Goal: Navigation & Orientation: Find specific page/section

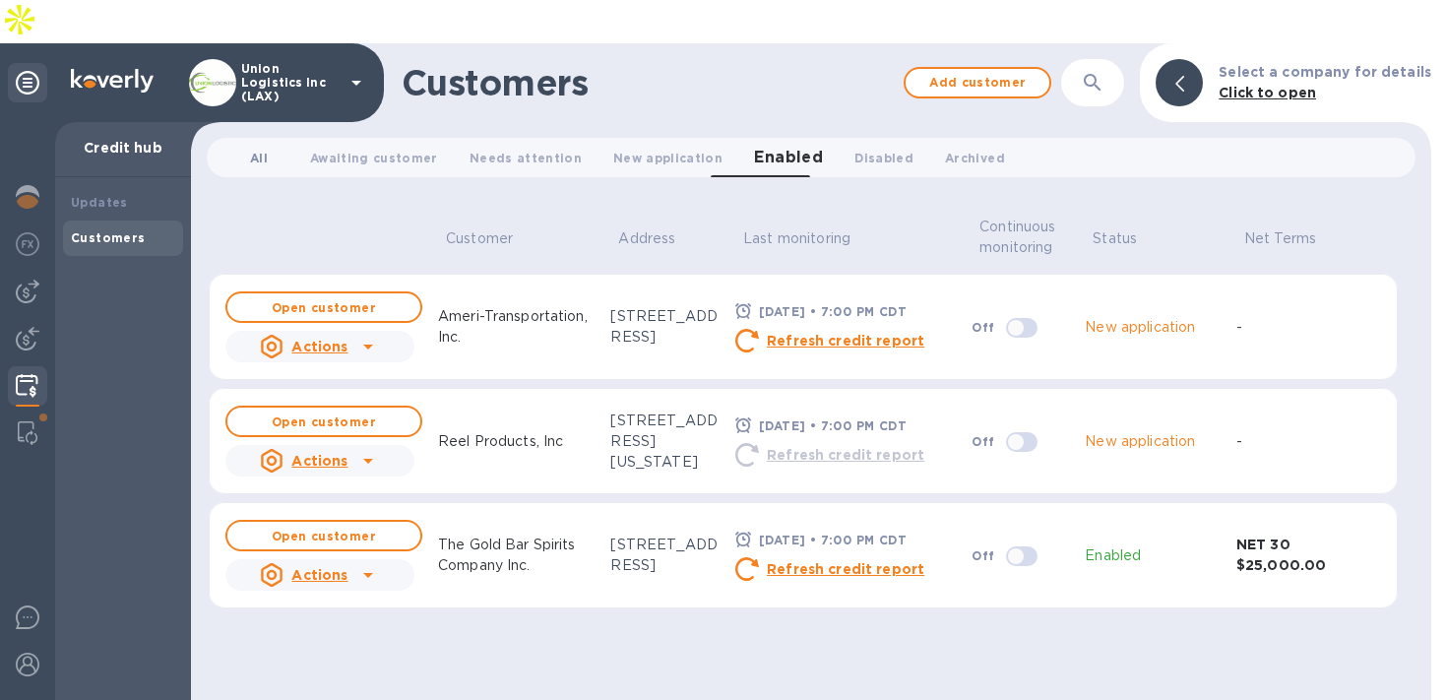
click at [265, 148] on span "All 0" at bounding box center [259, 158] width 18 height 21
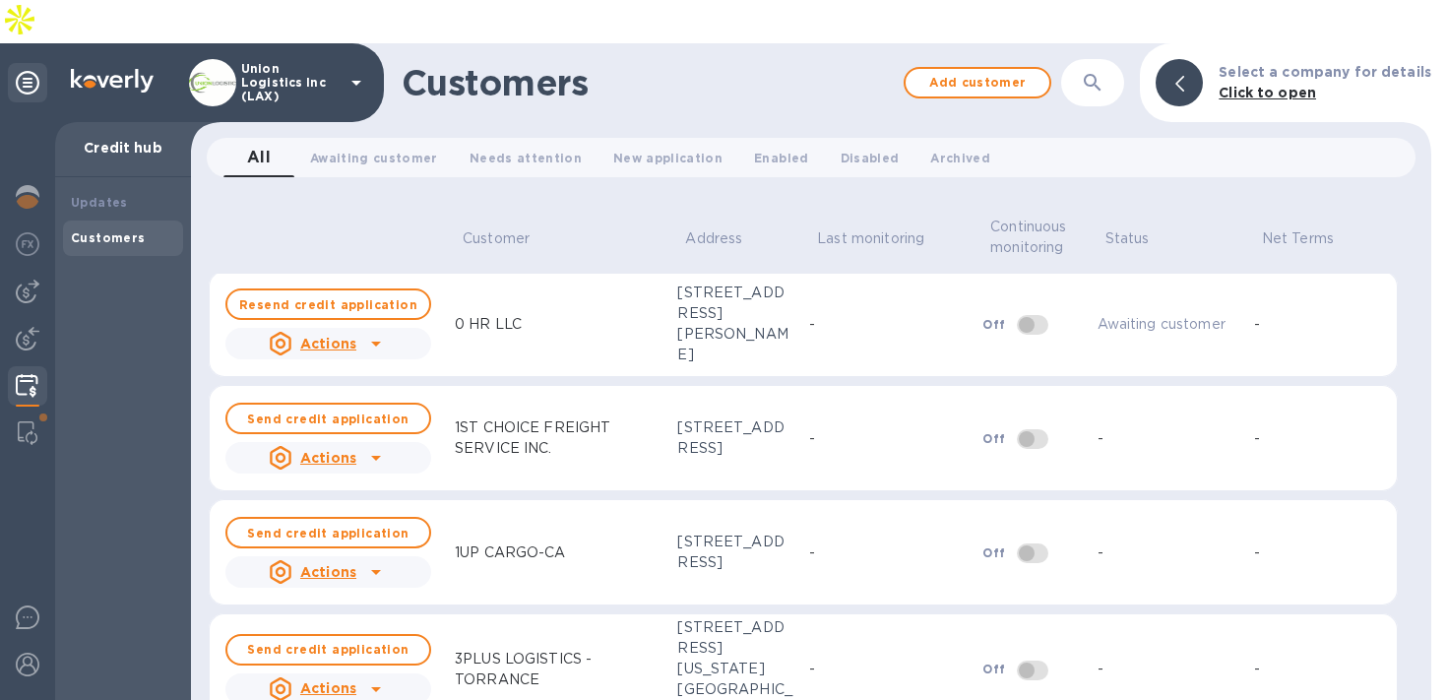
scroll to position [4, 0]
click at [350, 410] on b "Send credit application" at bounding box center [327, 417] width 161 height 15
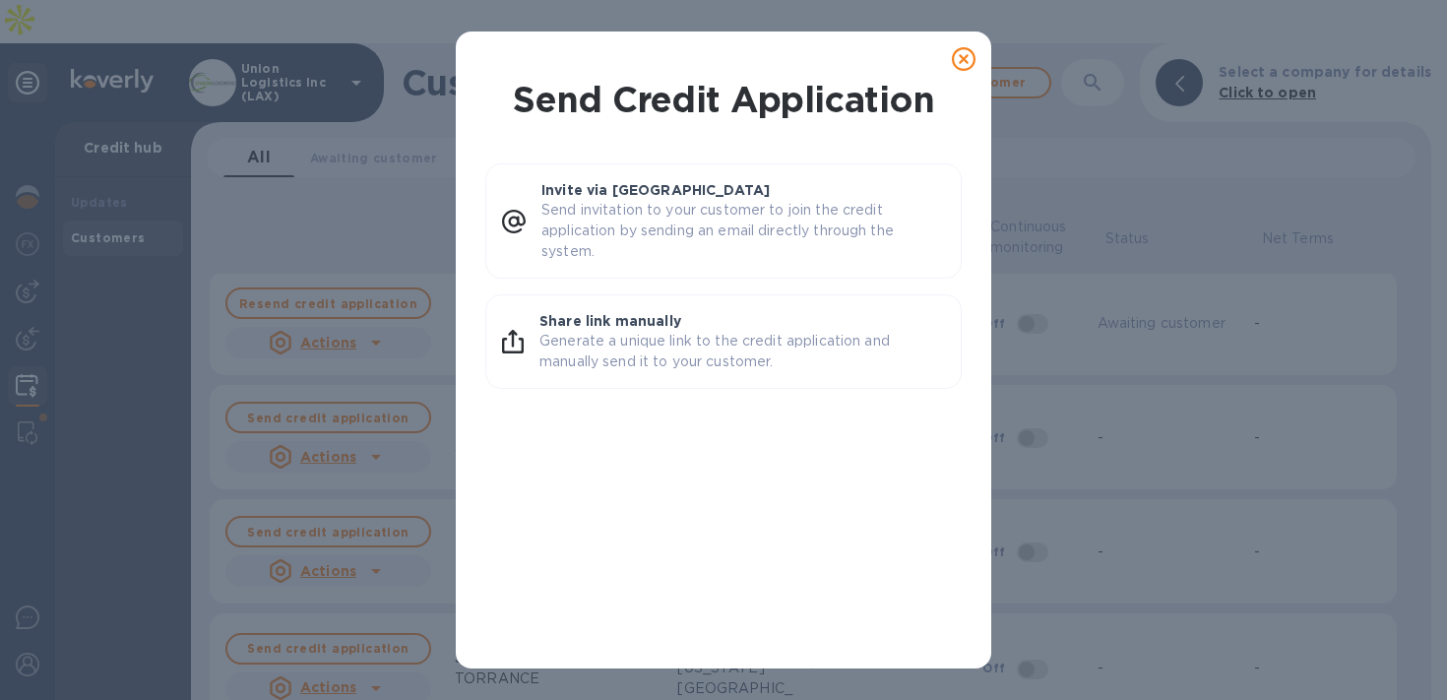
click at [963, 57] on icon at bounding box center [964, 59] width 24 height 24
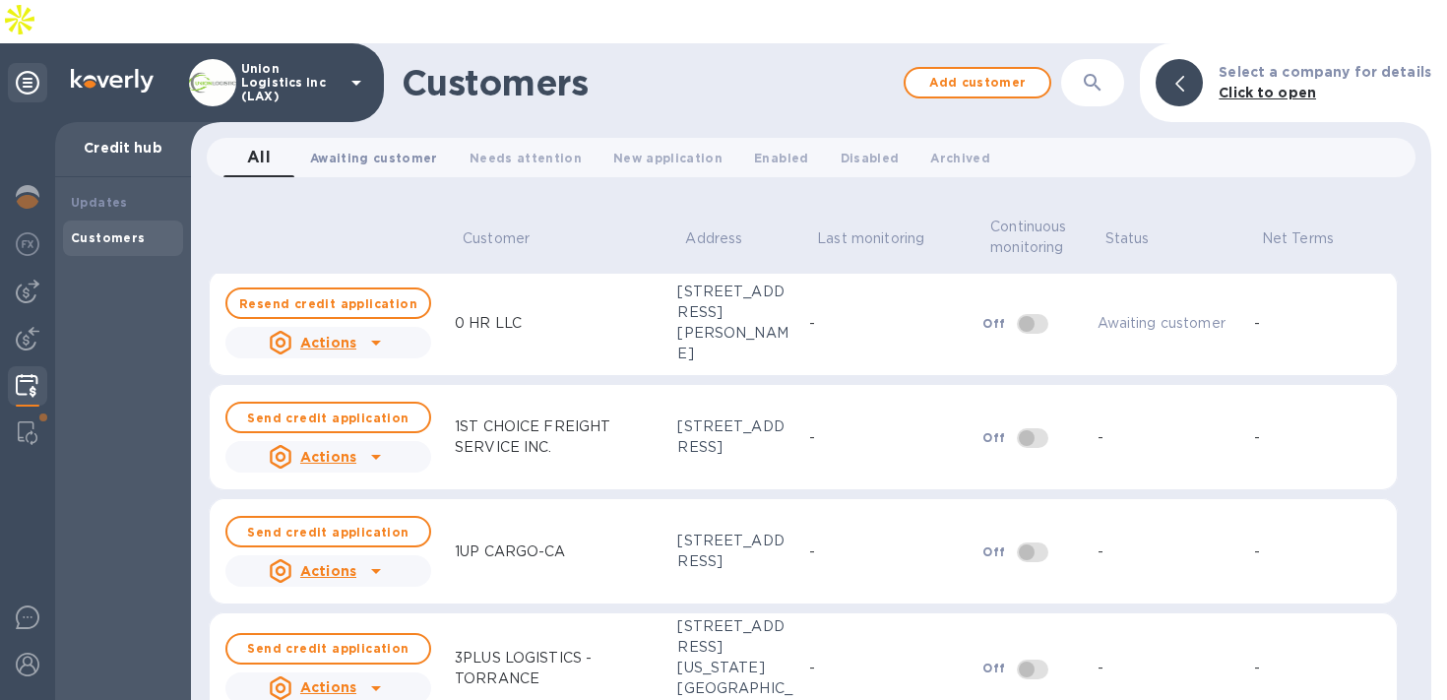
click at [363, 138] on button "Awaiting customer 0" at bounding box center [373, 157] width 159 height 39
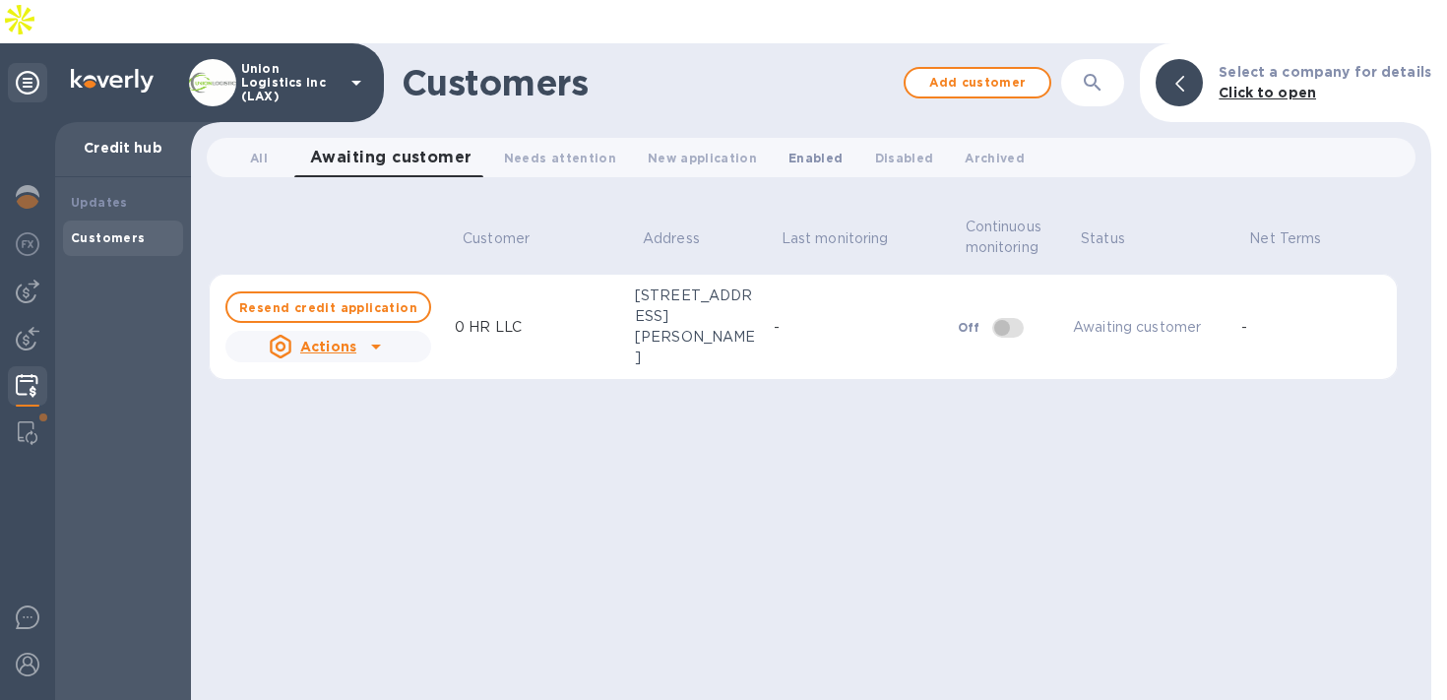
click at [788, 148] on span "Enabled 0" at bounding box center [815, 158] width 54 height 21
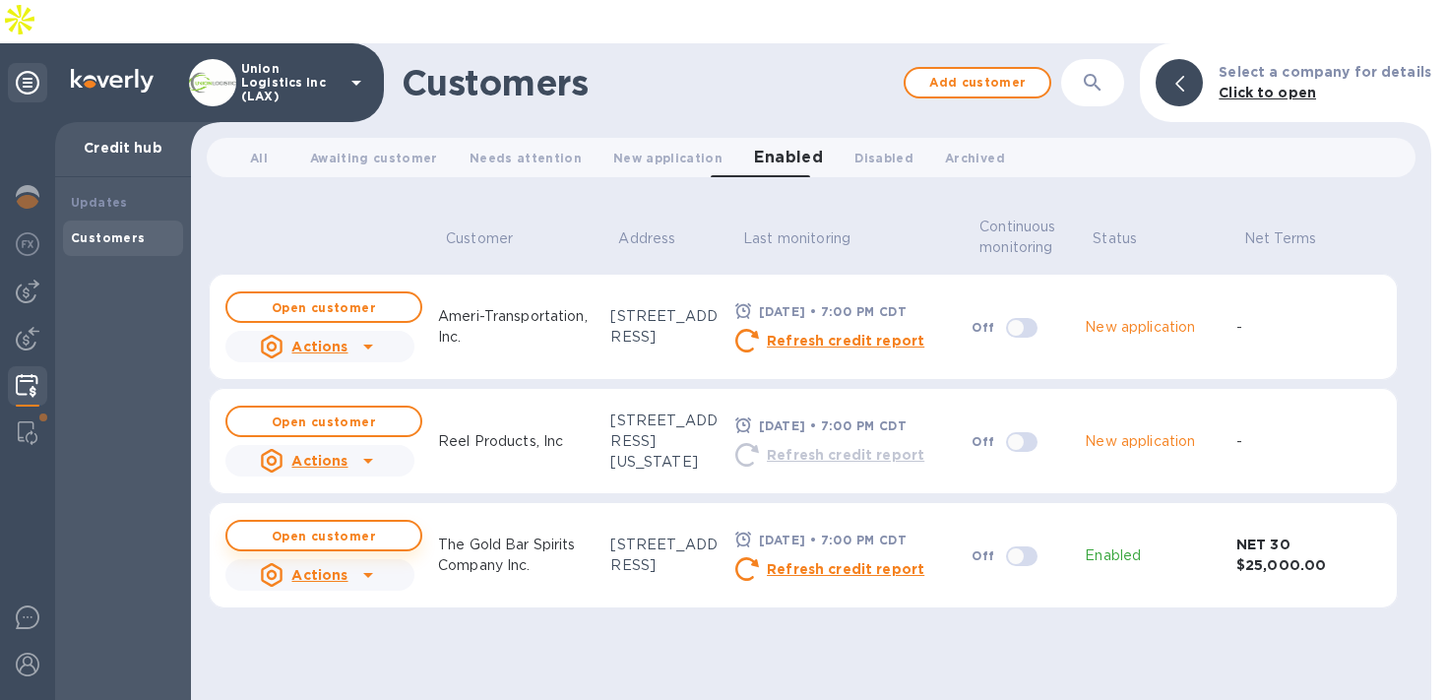
click at [375, 530] on span "Open customer" at bounding box center [323, 536] width 161 height 13
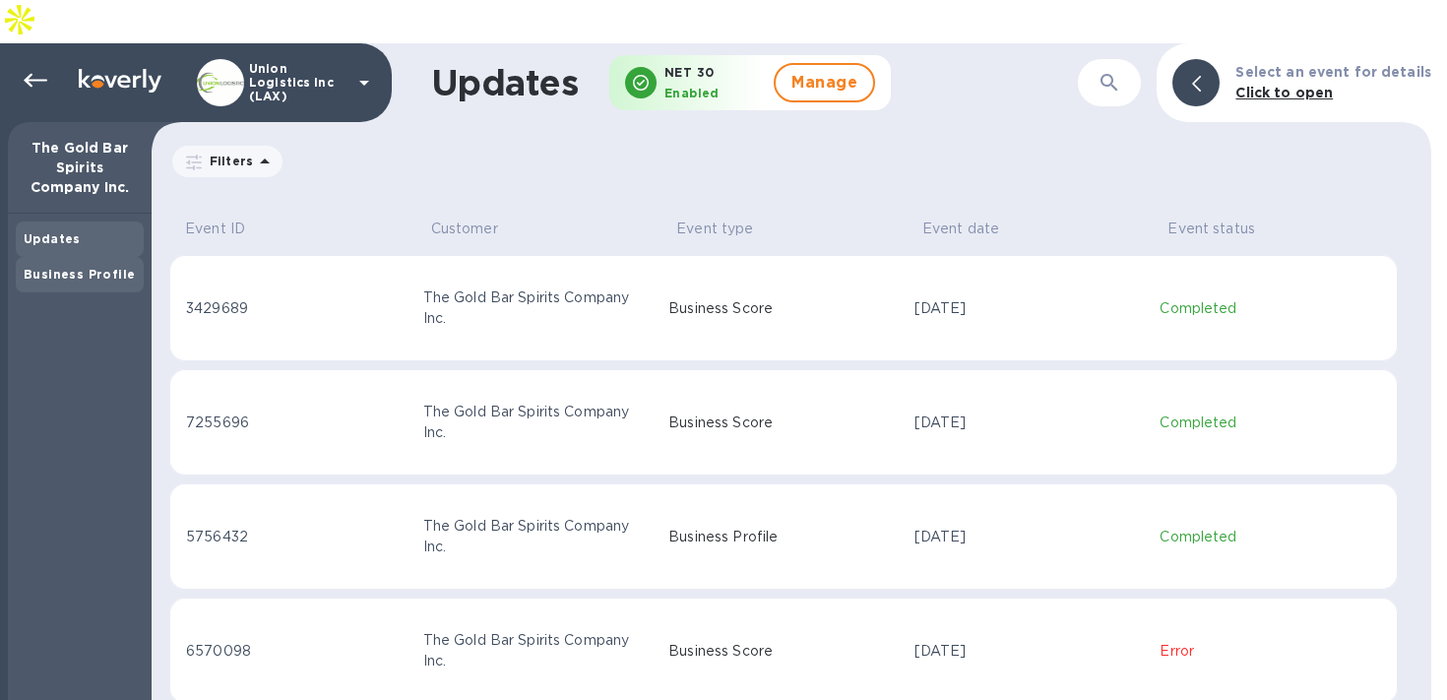
click at [104, 265] on div "Business Profile" at bounding box center [80, 275] width 112 height 20
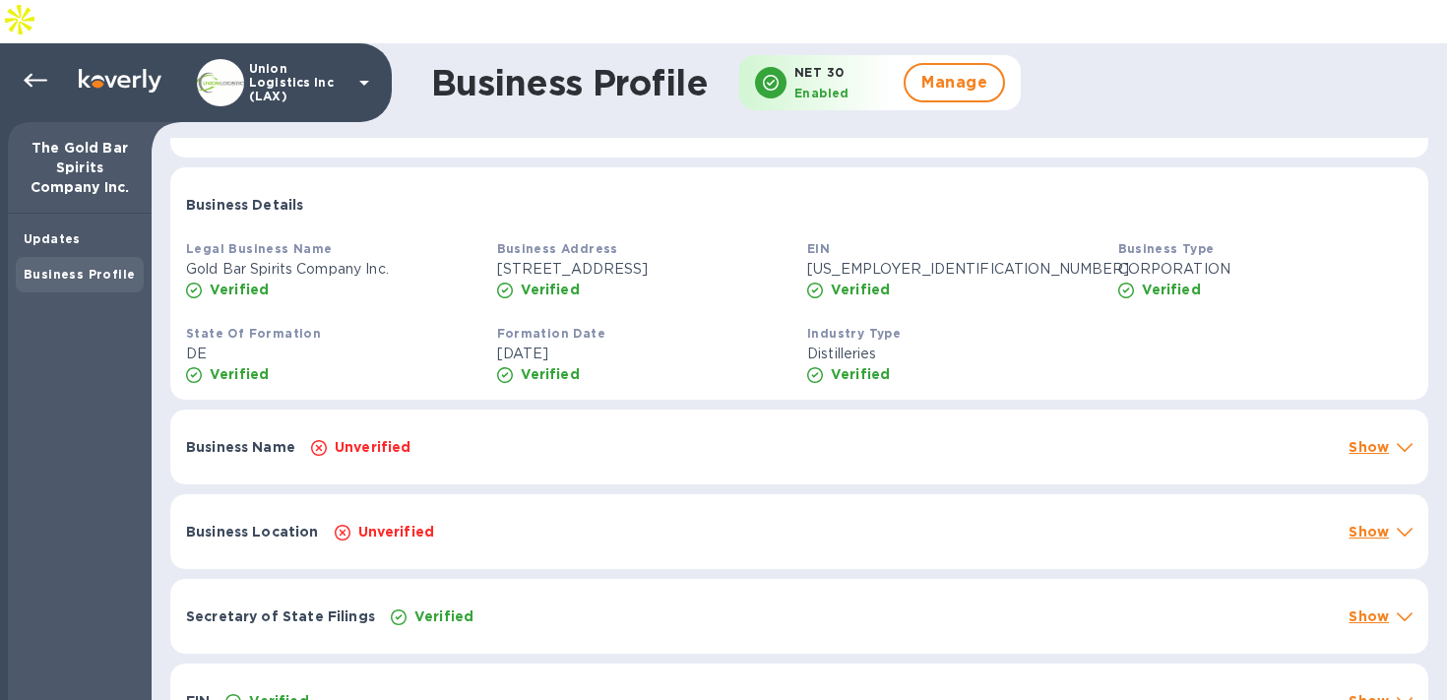
scroll to position [302, 0]
click at [608, 409] on div "Business Name Unverified Show" at bounding box center [799, 446] width 1258 height 75
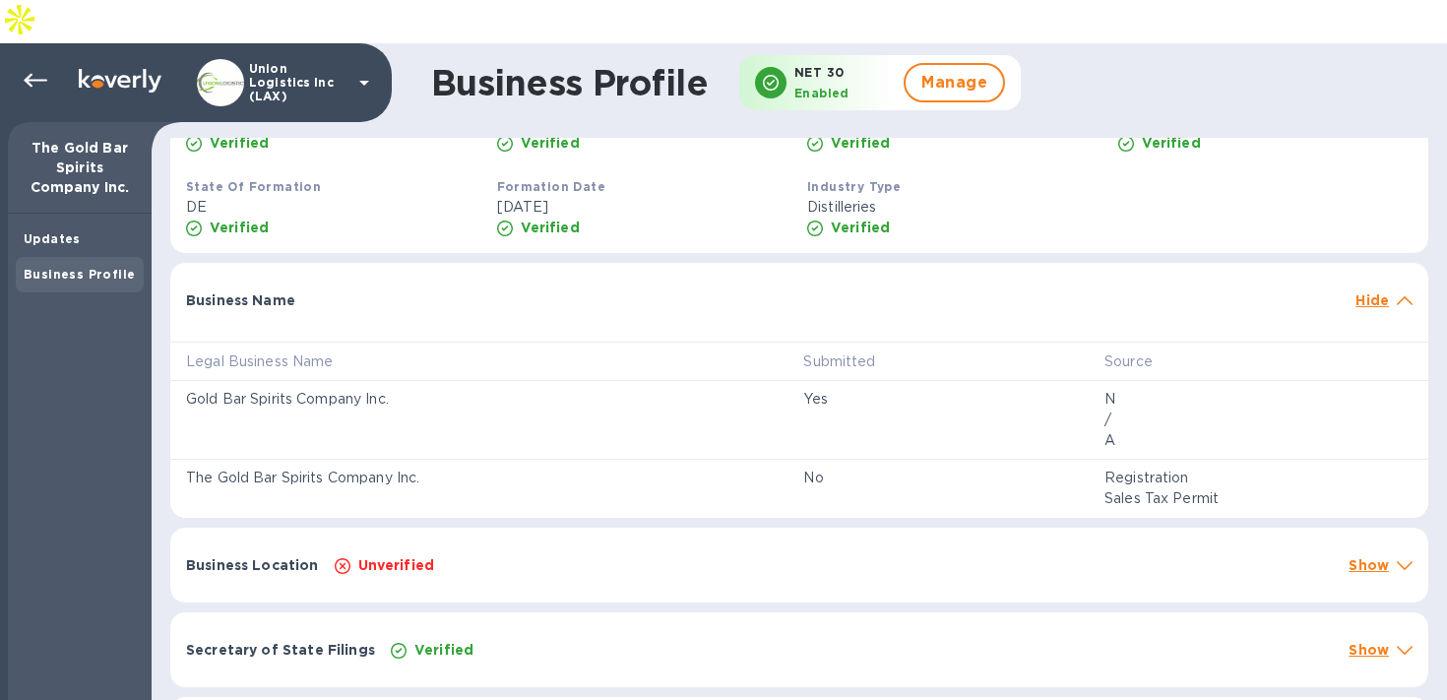
scroll to position [427, 0]
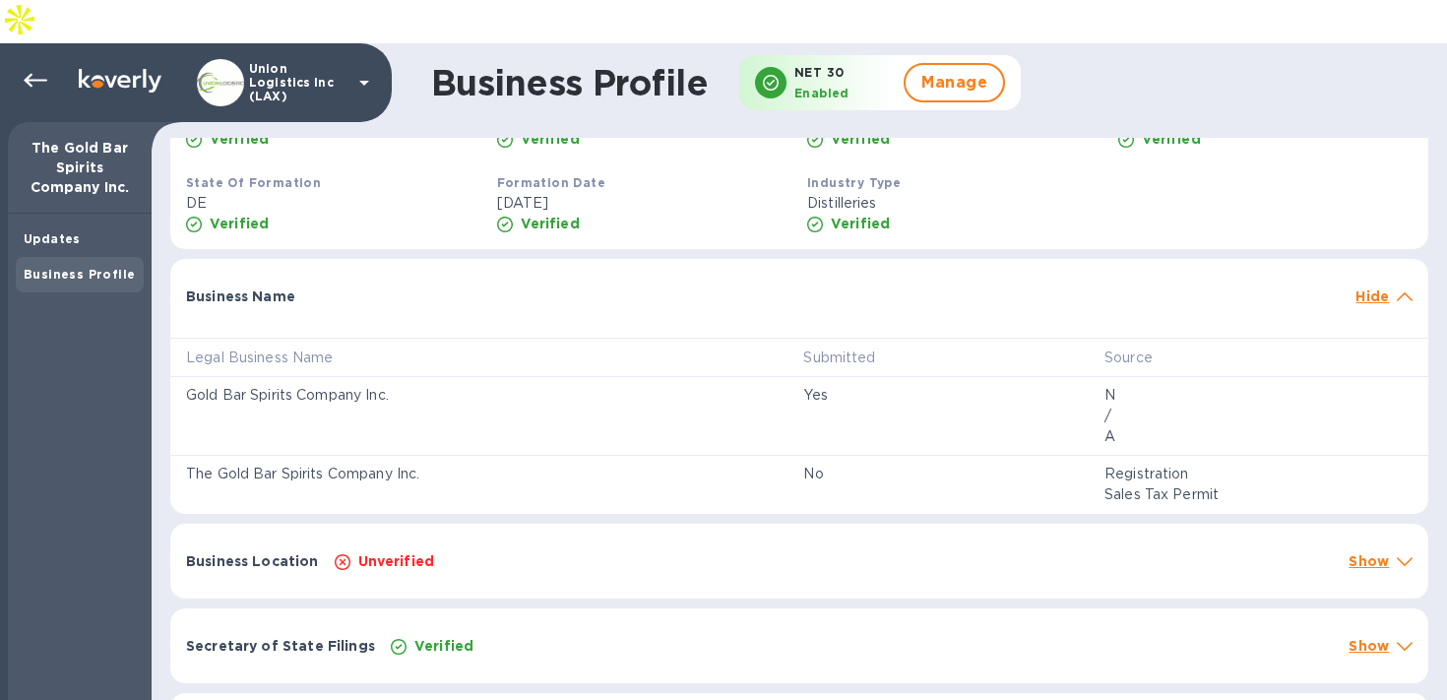
click at [918, 547] on div "Unverified" at bounding box center [834, 561] width 1007 height 28
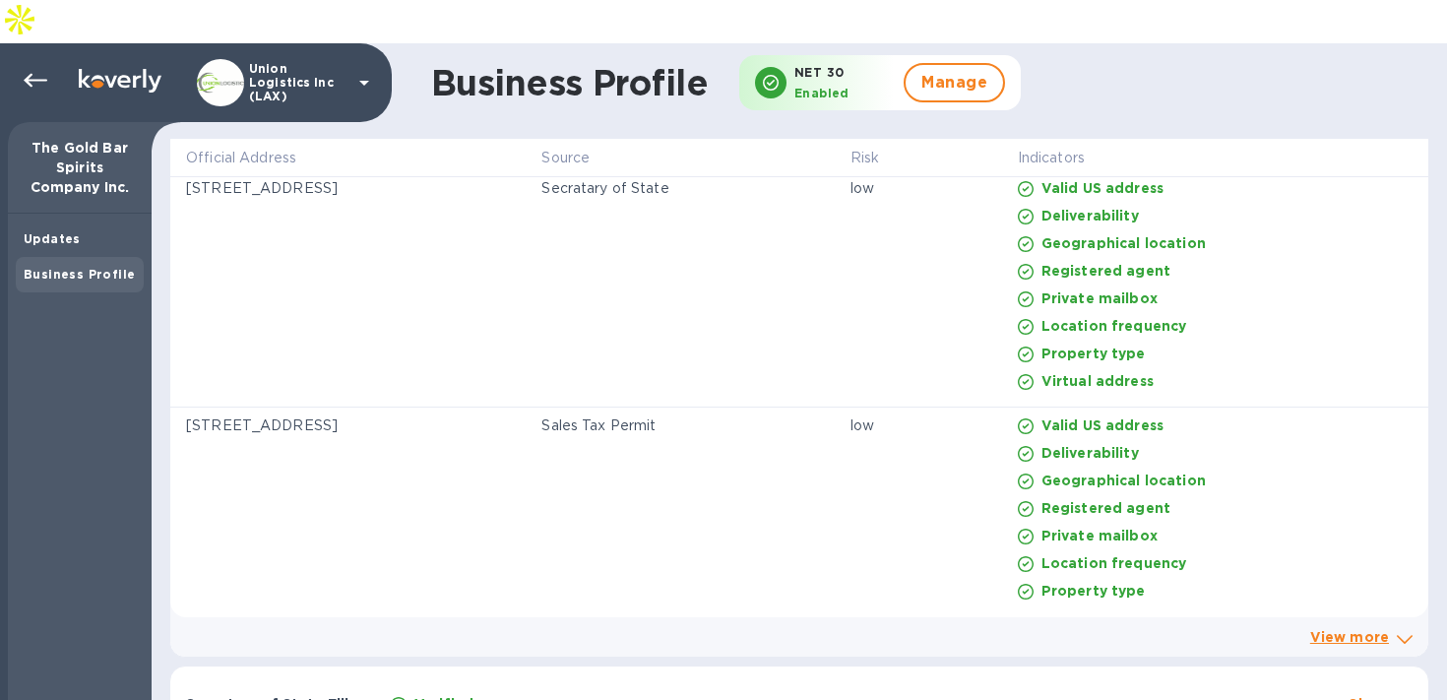
scroll to position [899, 0]
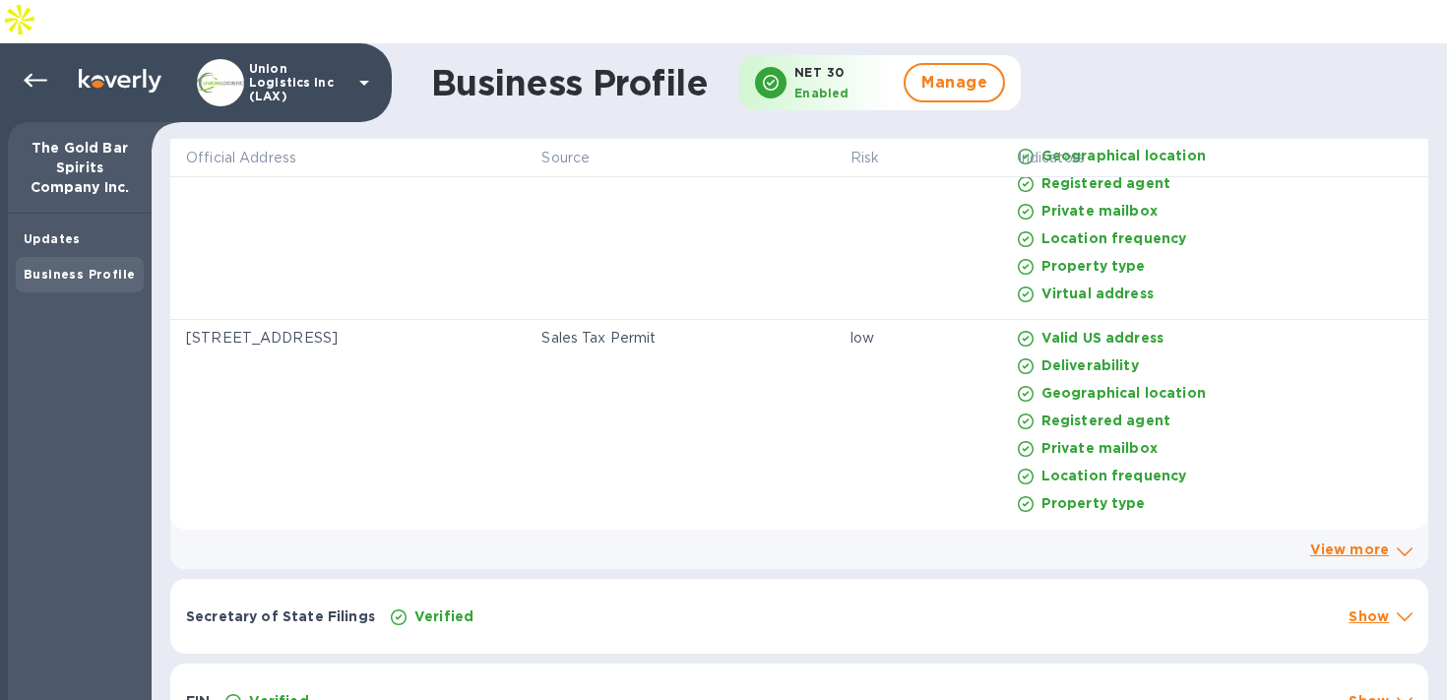
click at [811, 579] on div "Secretary of State Filings Verified Show" at bounding box center [799, 616] width 1258 height 75
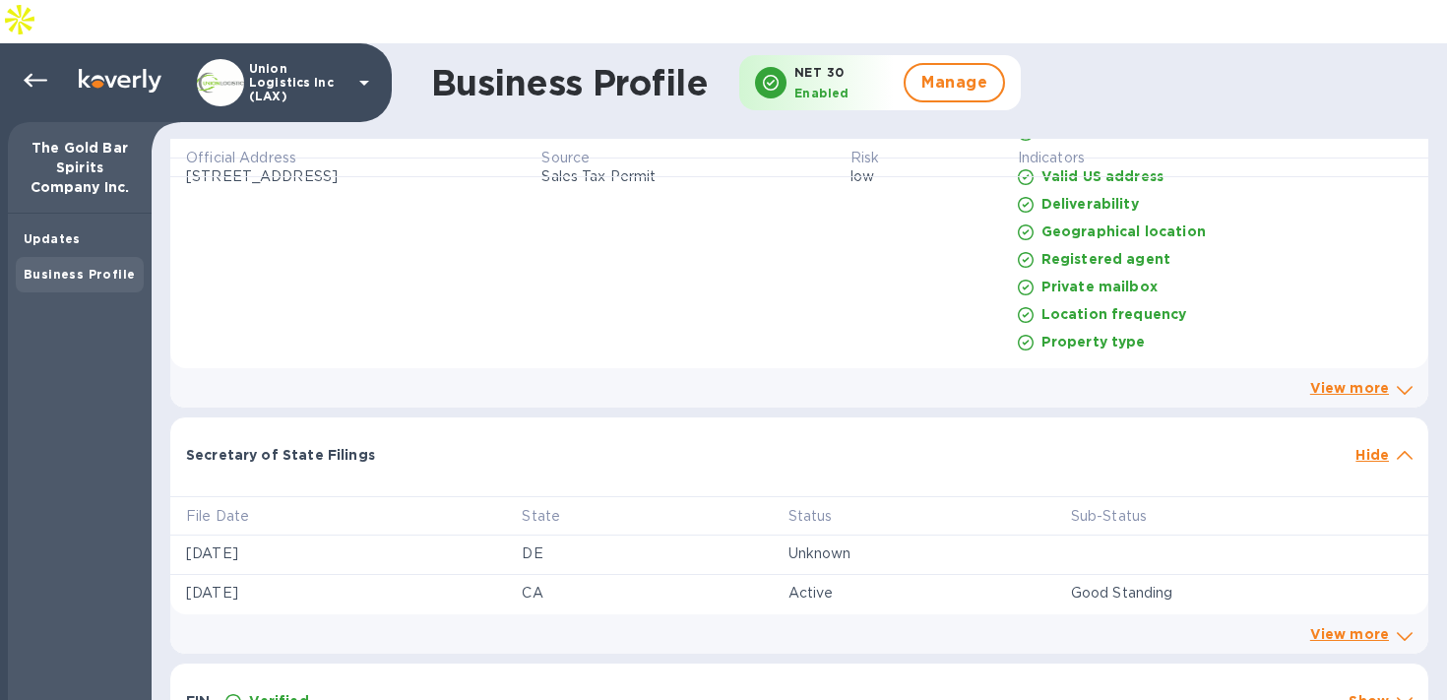
scroll to position [1175, 0]
click at [605, 687] on div "Verified" at bounding box center [778, 701] width 1115 height 28
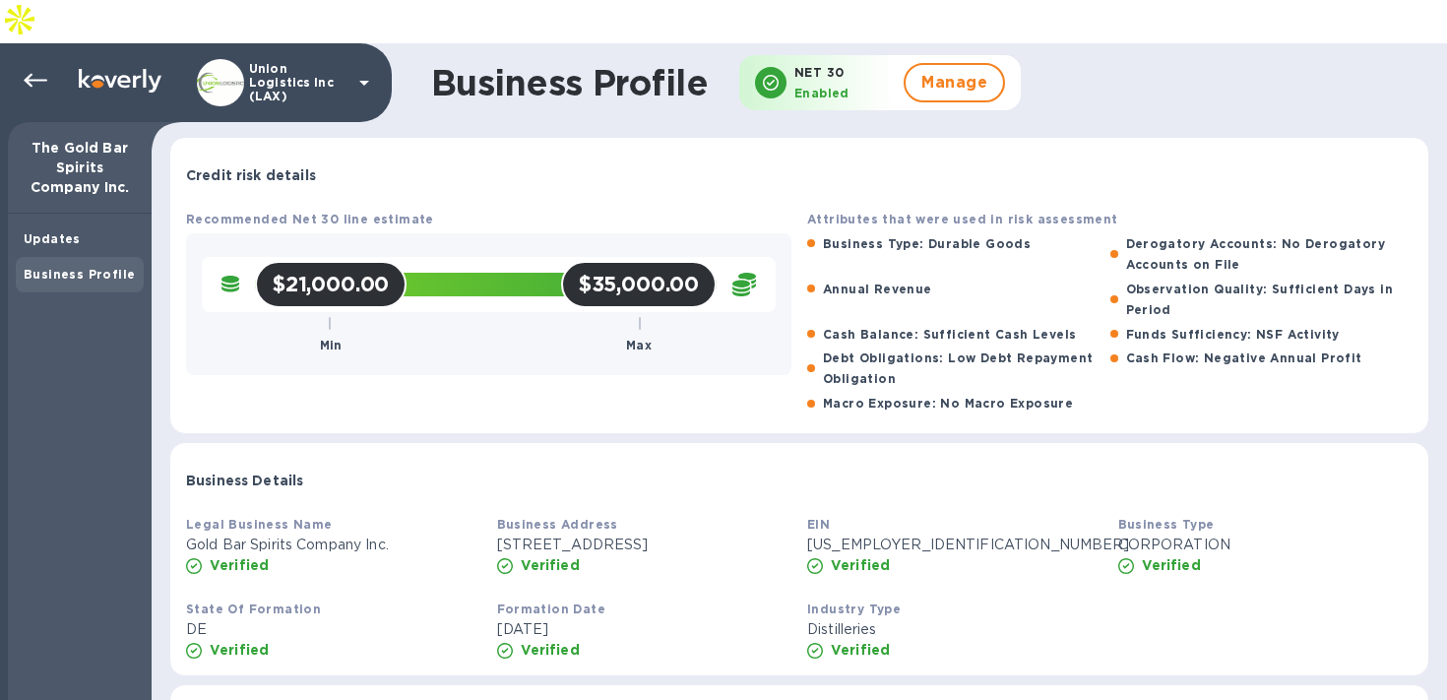
scroll to position [0, 0]
click at [951, 71] on span "Manage" at bounding box center [954, 83] width 66 height 24
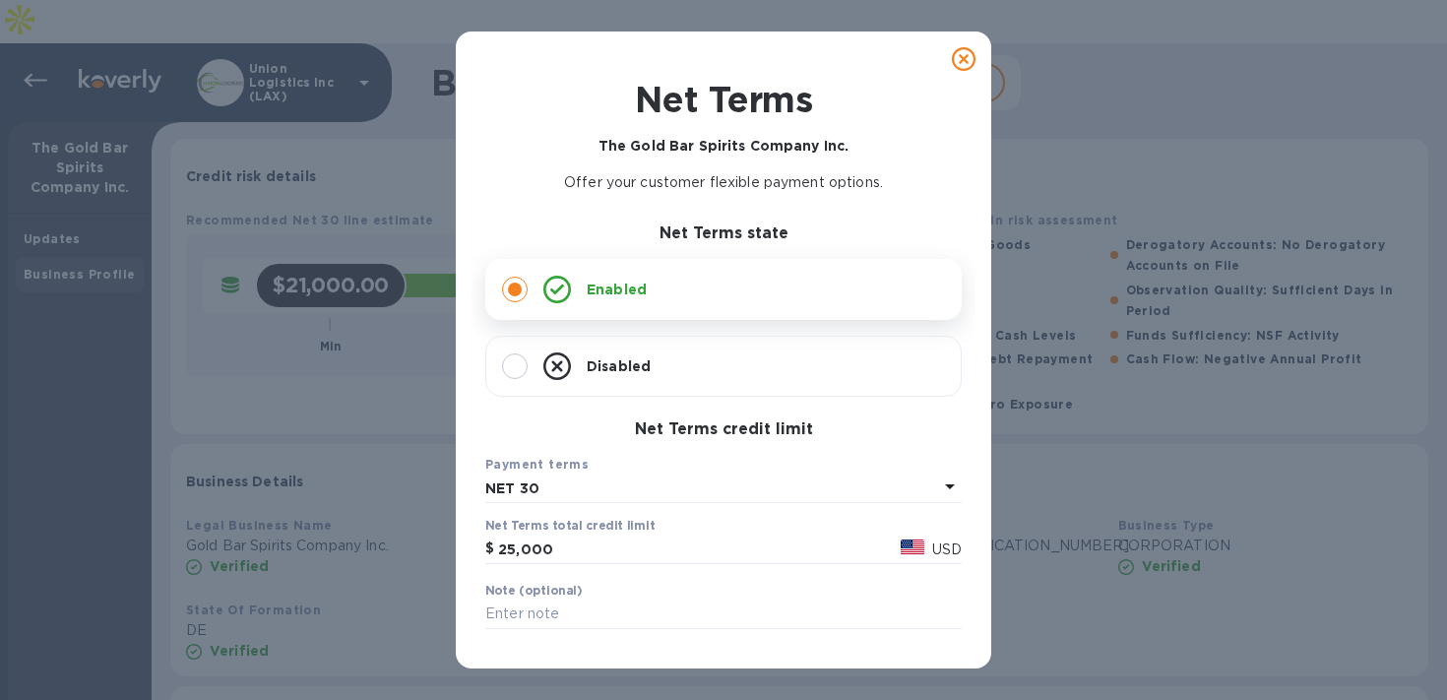
scroll to position [4, 0]
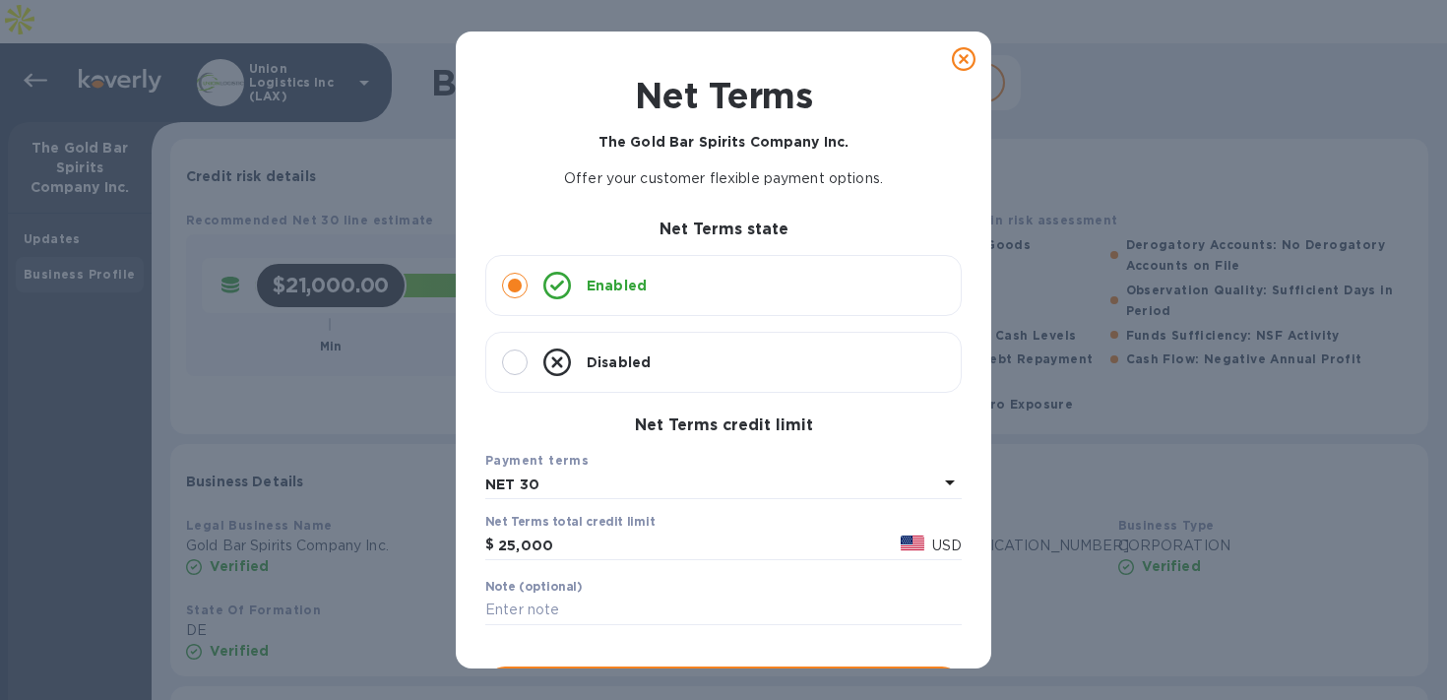
click at [962, 59] on icon at bounding box center [964, 59] width 24 height 24
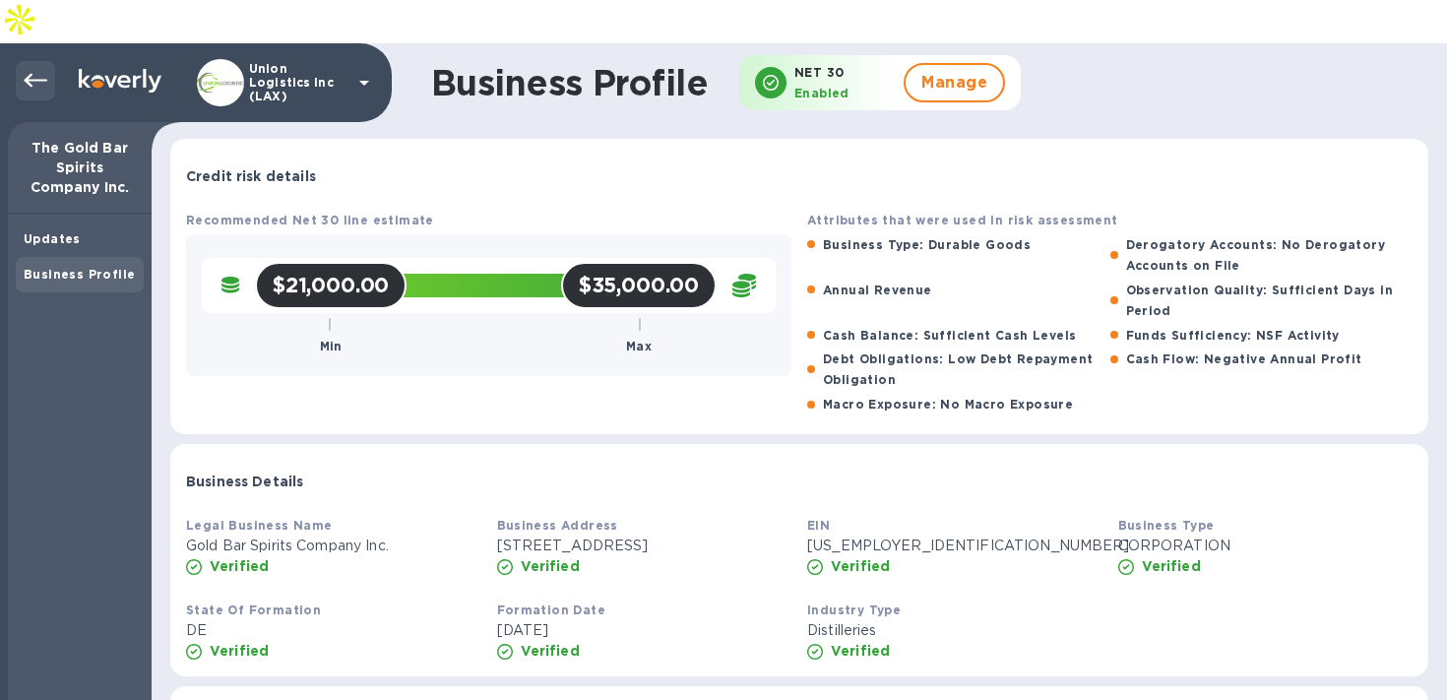
click at [24, 69] on icon at bounding box center [36, 81] width 24 height 24
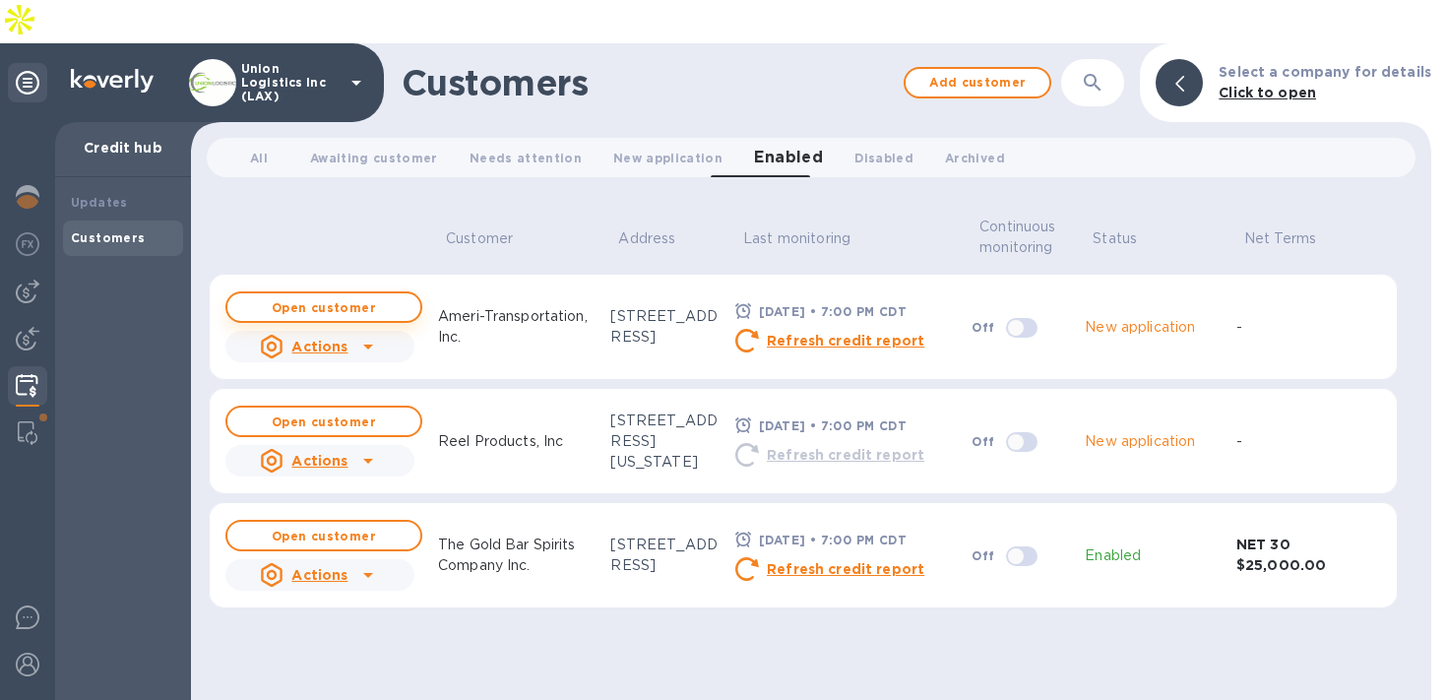
click at [362, 300] on b "Open customer" at bounding box center [324, 307] width 104 height 15
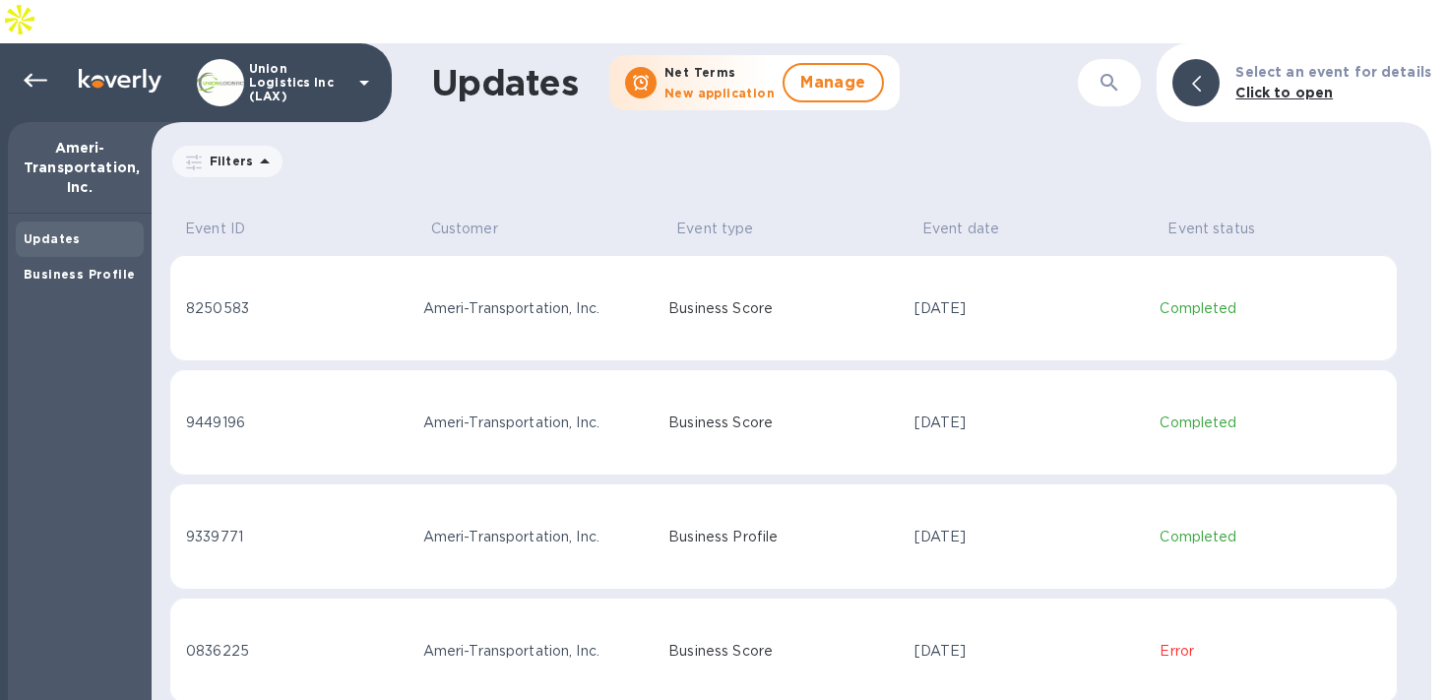
click at [94, 249] on div "Updates Business Profile" at bounding box center [80, 479] width 144 height 530
click at [79, 267] on b "Business Profile" at bounding box center [79, 274] width 111 height 15
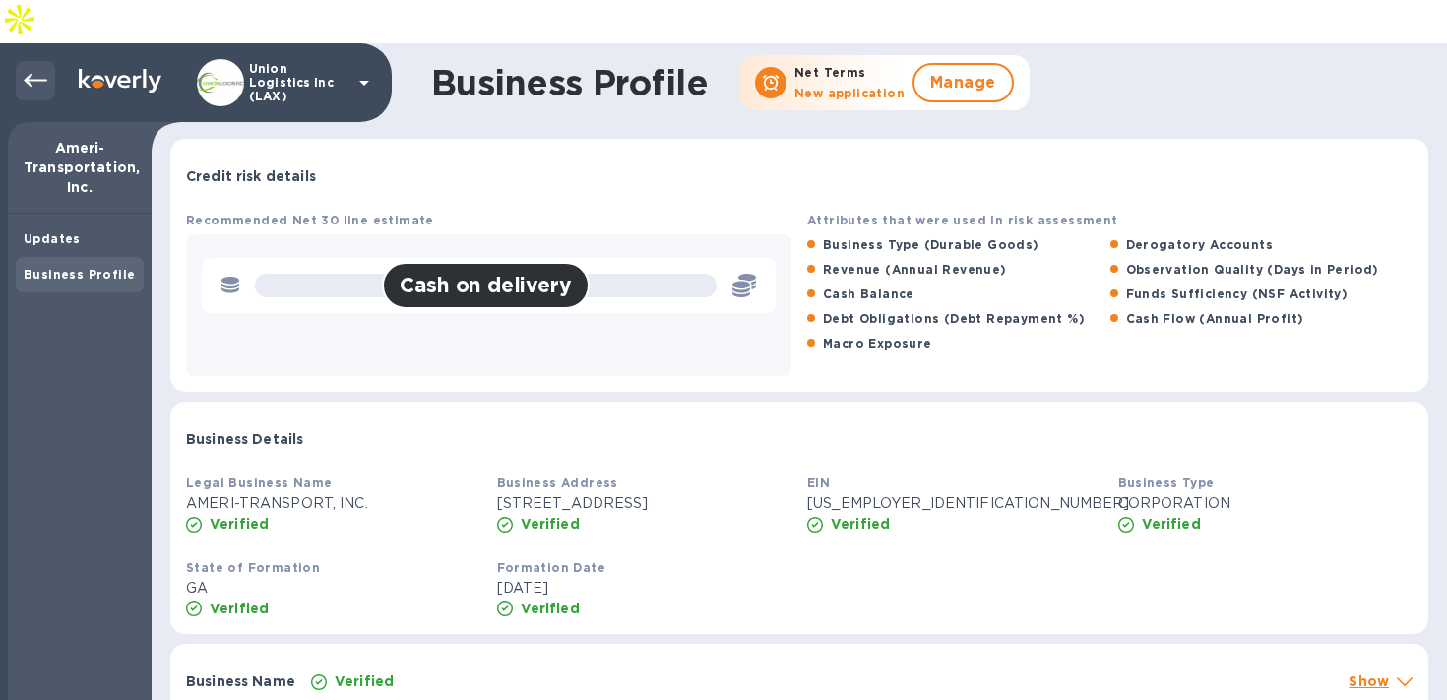
drag, startPoint x: 22, startPoint y: 53, endPoint x: 27, endPoint y: 44, distance: 10.1
click at [23, 61] on div at bounding box center [35, 80] width 39 height 39
click at [27, 69] on icon at bounding box center [36, 81] width 24 height 24
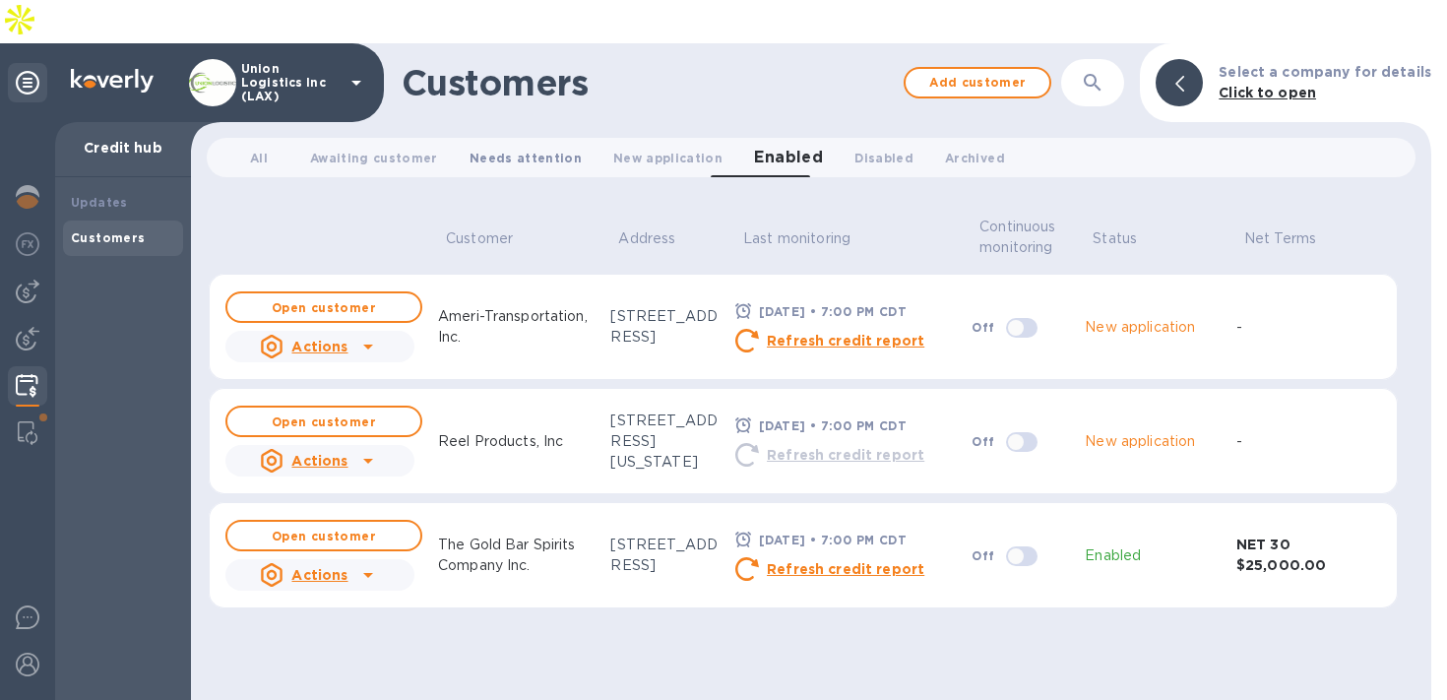
click at [512, 148] on span "Needs attention 0" at bounding box center [526, 158] width 112 height 21
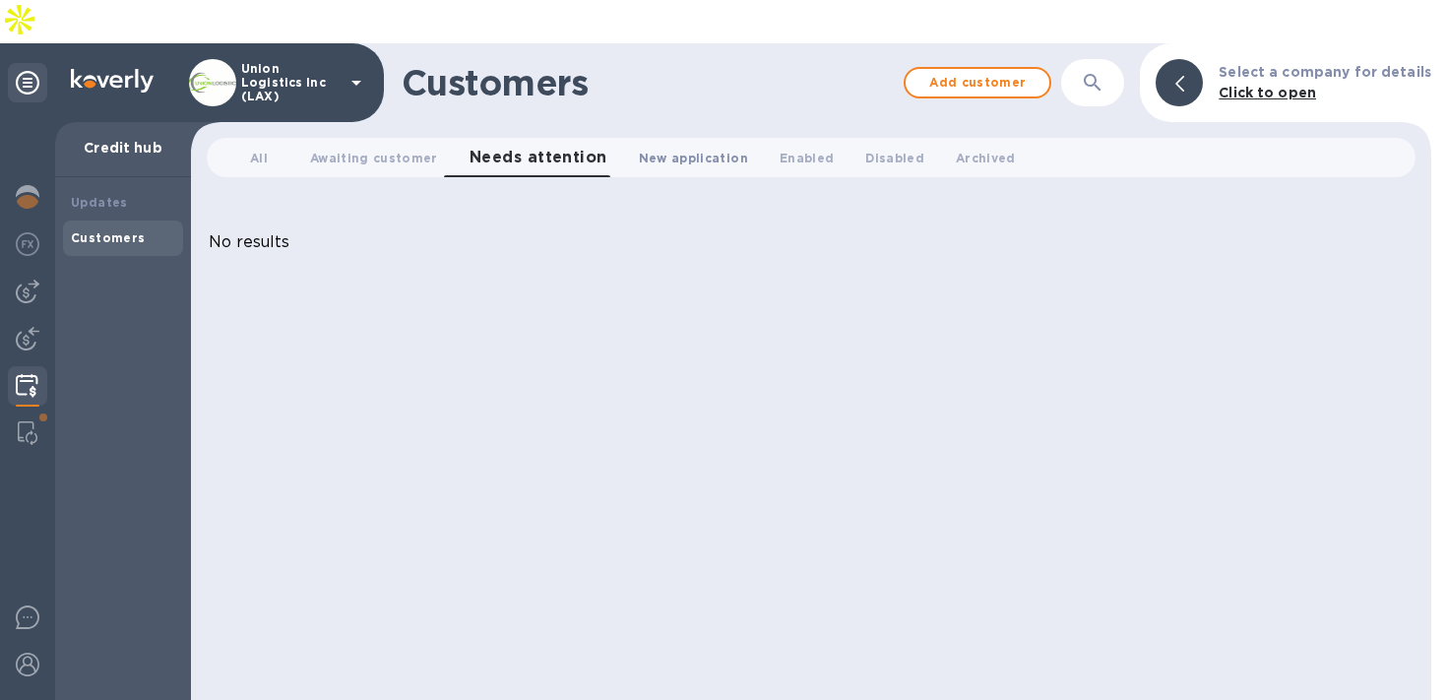
click at [710, 148] on span "New application 0" at bounding box center [693, 158] width 109 height 21
click at [560, 148] on span "Needs attention 0" at bounding box center [526, 158] width 112 height 21
click at [667, 148] on span "New application 0" at bounding box center [693, 158] width 109 height 21
click at [348, 148] on span "Awaiting customer 0" at bounding box center [374, 158] width 128 height 21
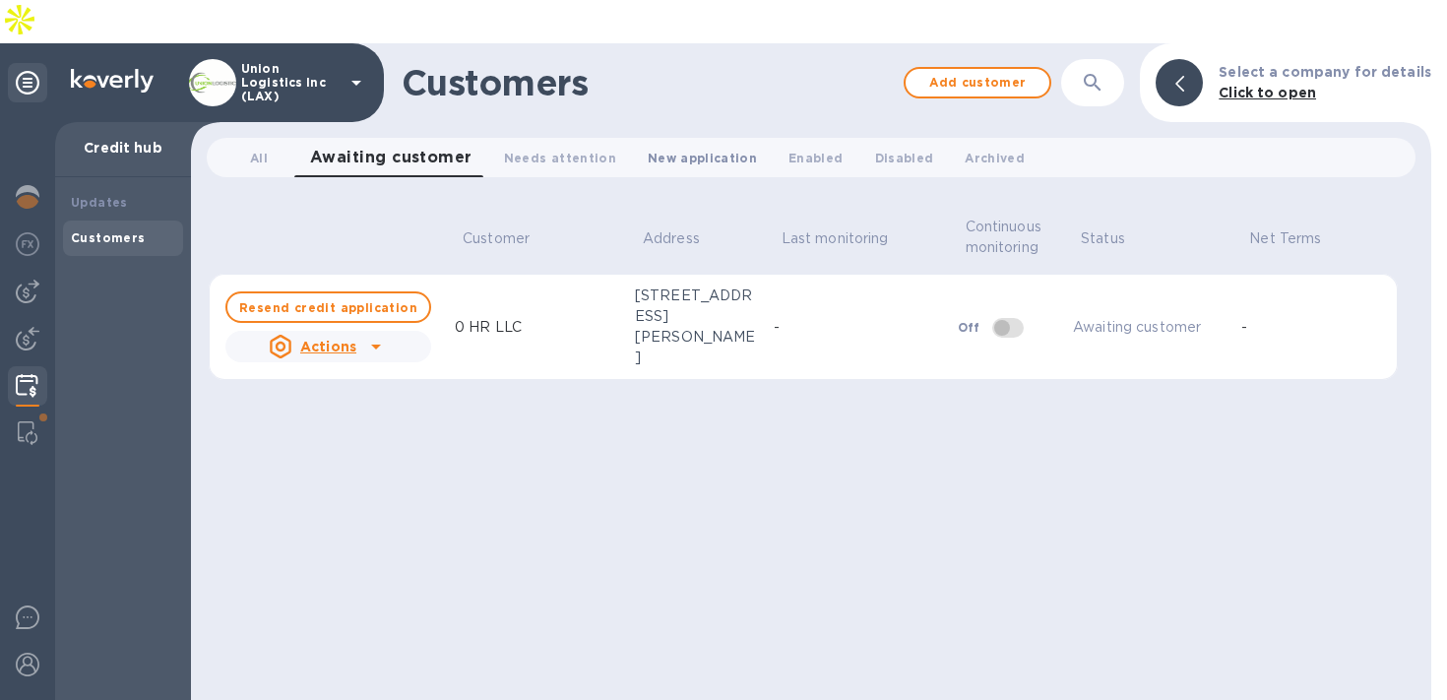
click at [683, 148] on span "New application 0" at bounding box center [702, 158] width 109 height 21
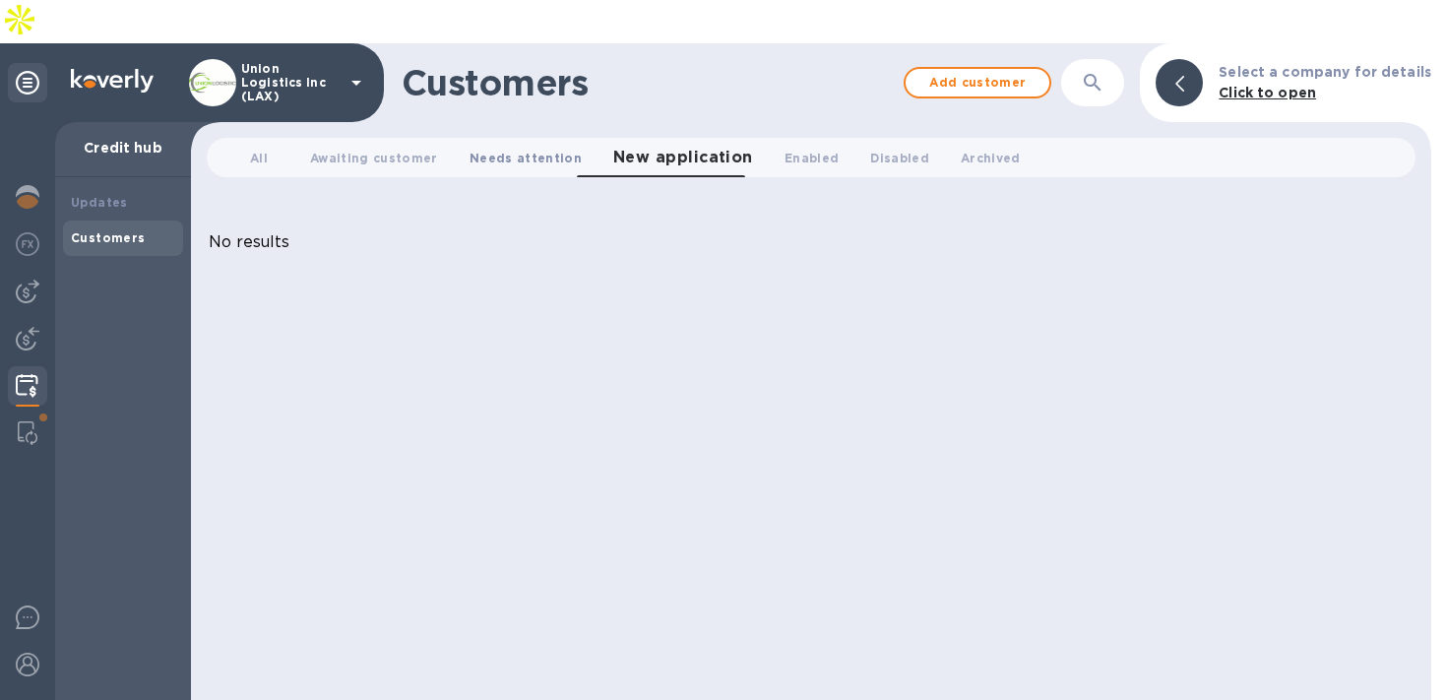
drag, startPoint x: 503, startPoint y: 121, endPoint x: 447, endPoint y: 121, distance: 56.1
click at [502, 148] on span "Needs attention 0" at bounding box center [526, 158] width 112 height 21
click at [401, 148] on span "Awaiting customer 0" at bounding box center [374, 158] width 128 height 21
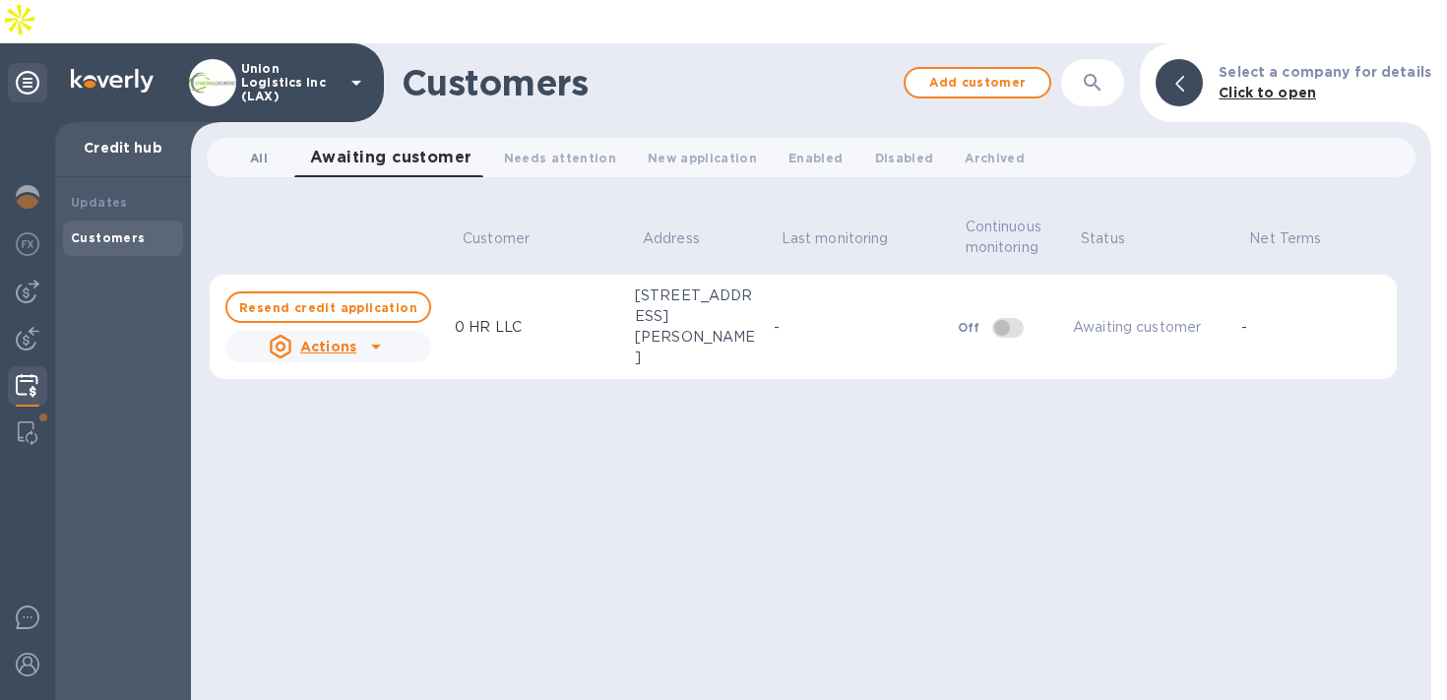
click at [268, 148] on span "All 0" at bounding box center [258, 158] width 39 height 21
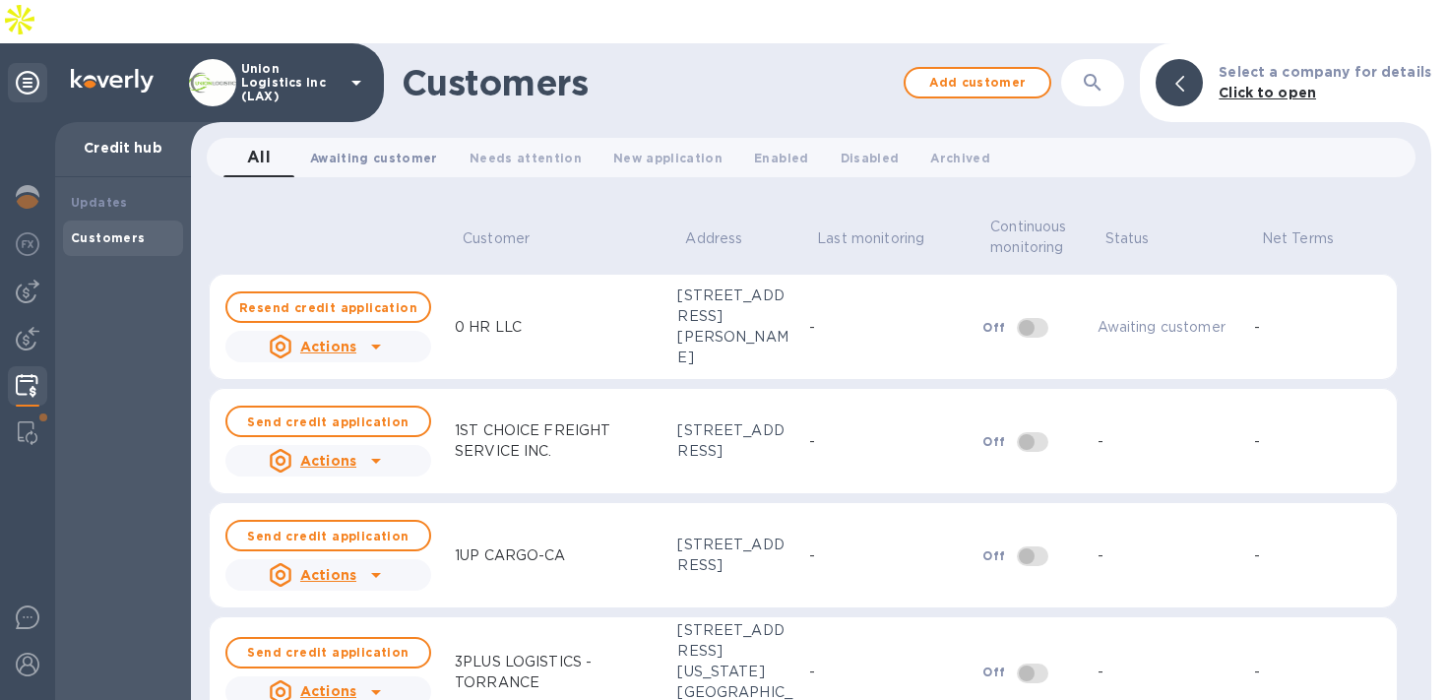
click at [346, 148] on span "Awaiting customer 0" at bounding box center [374, 158] width 128 height 21
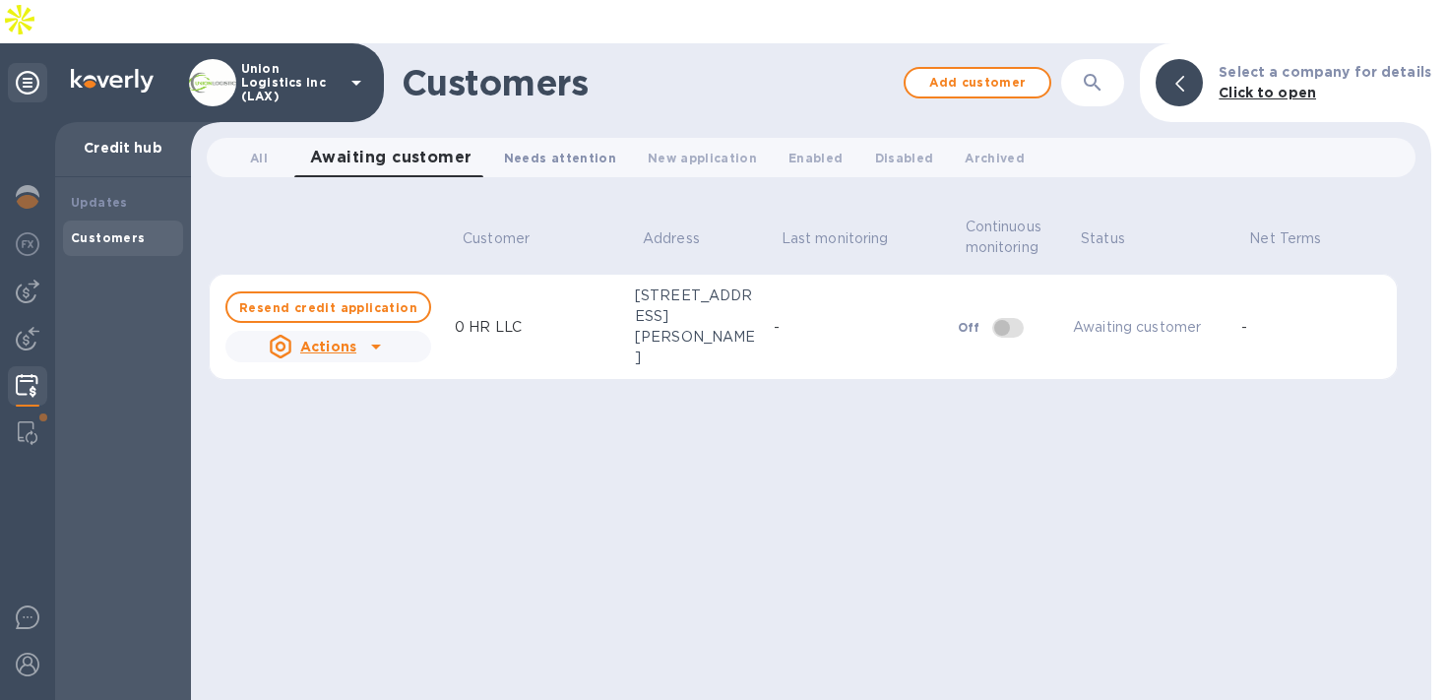
click at [518, 148] on span "Needs attention 0" at bounding box center [560, 158] width 112 height 21
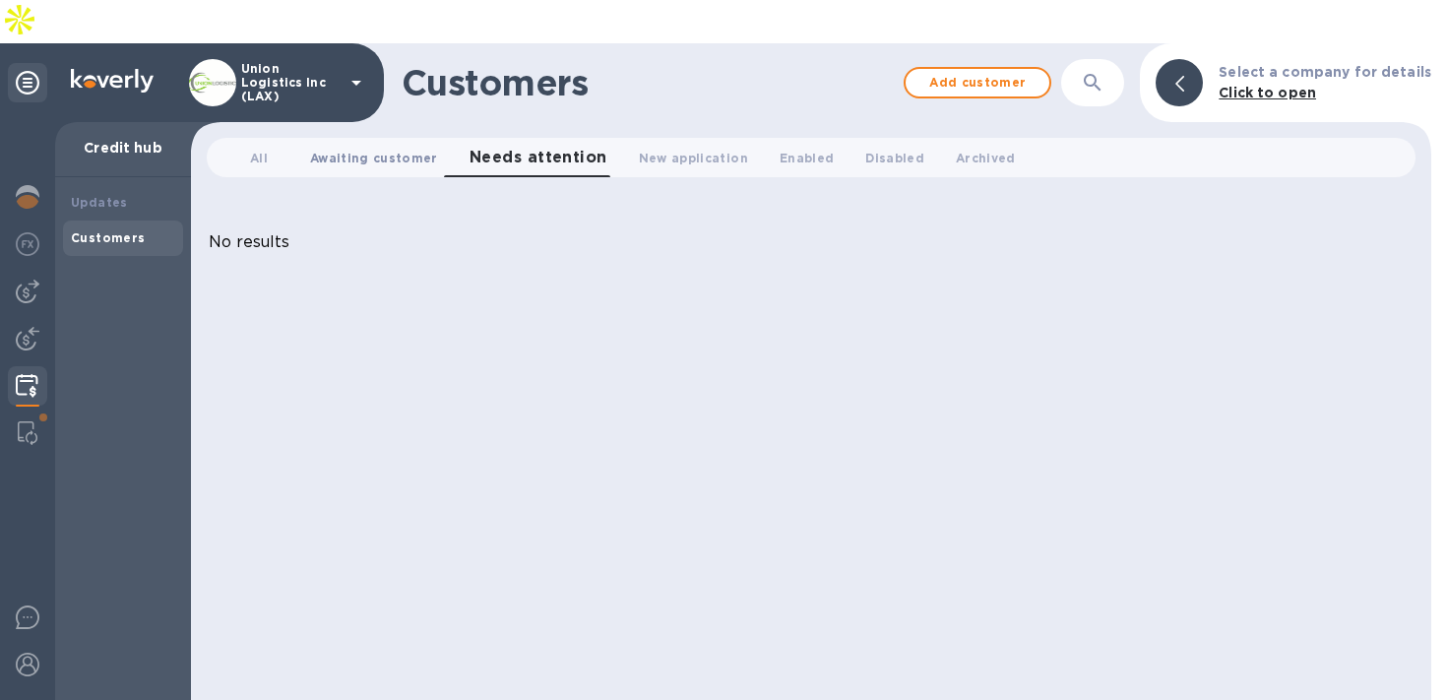
click at [384, 148] on span "Awaiting customer 0" at bounding box center [374, 158] width 128 height 21
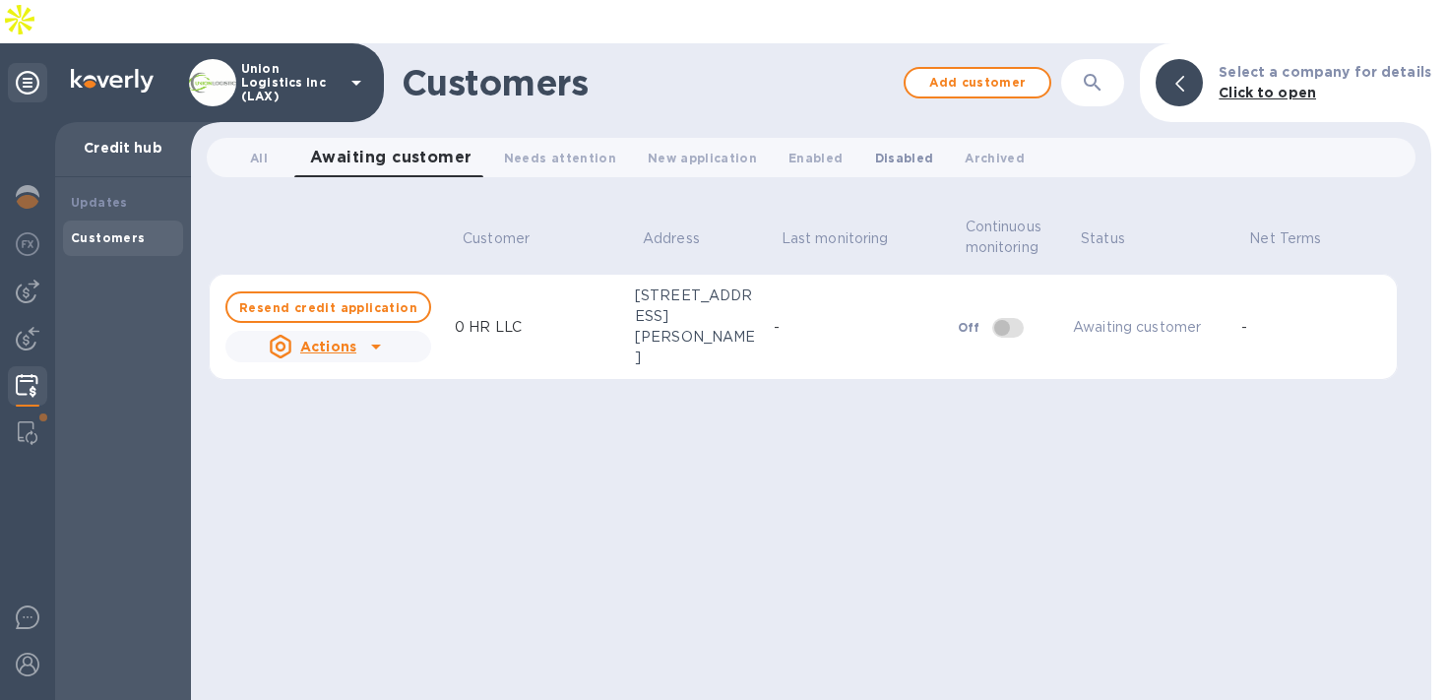
click at [875, 148] on span "Disabled 0" at bounding box center [904, 158] width 59 height 21
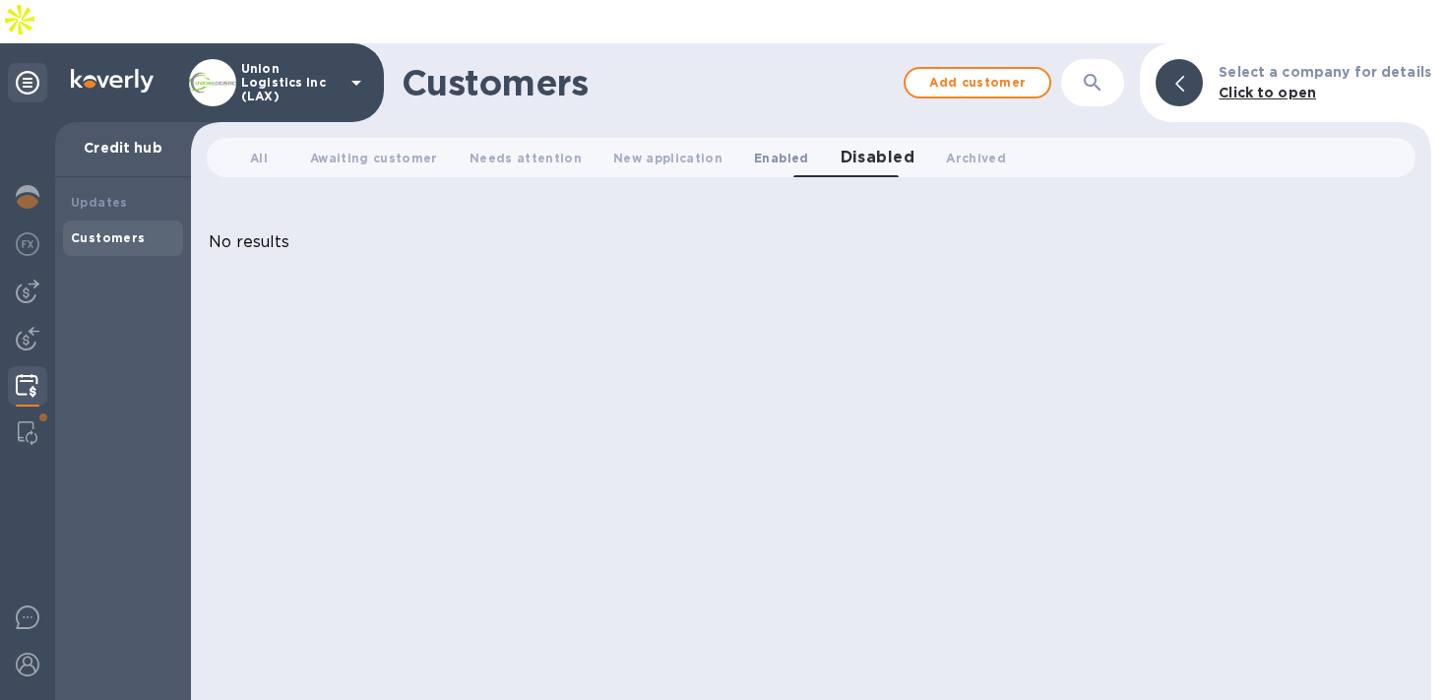
click at [754, 148] on span "Enabled 0" at bounding box center [781, 158] width 54 height 21
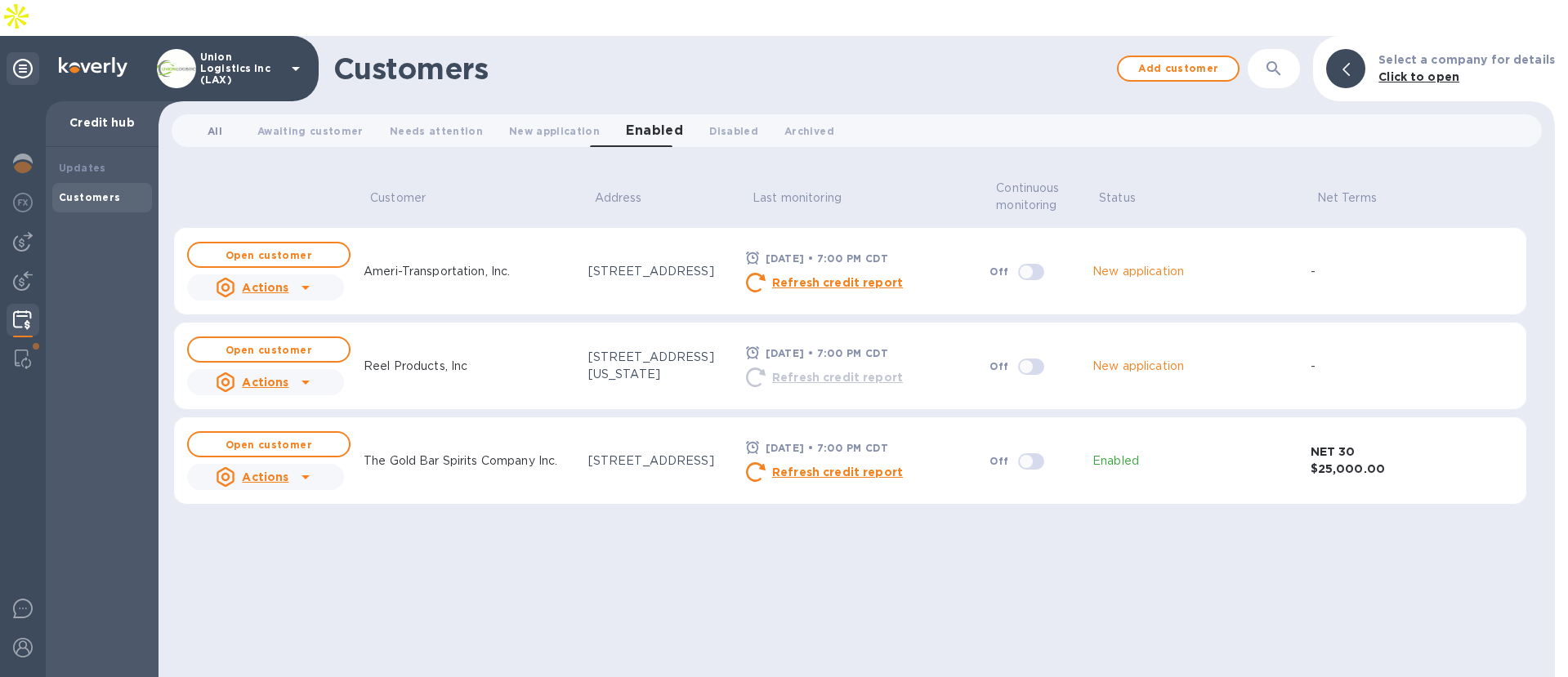
click at [226, 123] on span "All 0" at bounding box center [214, 131] width 32 height 17
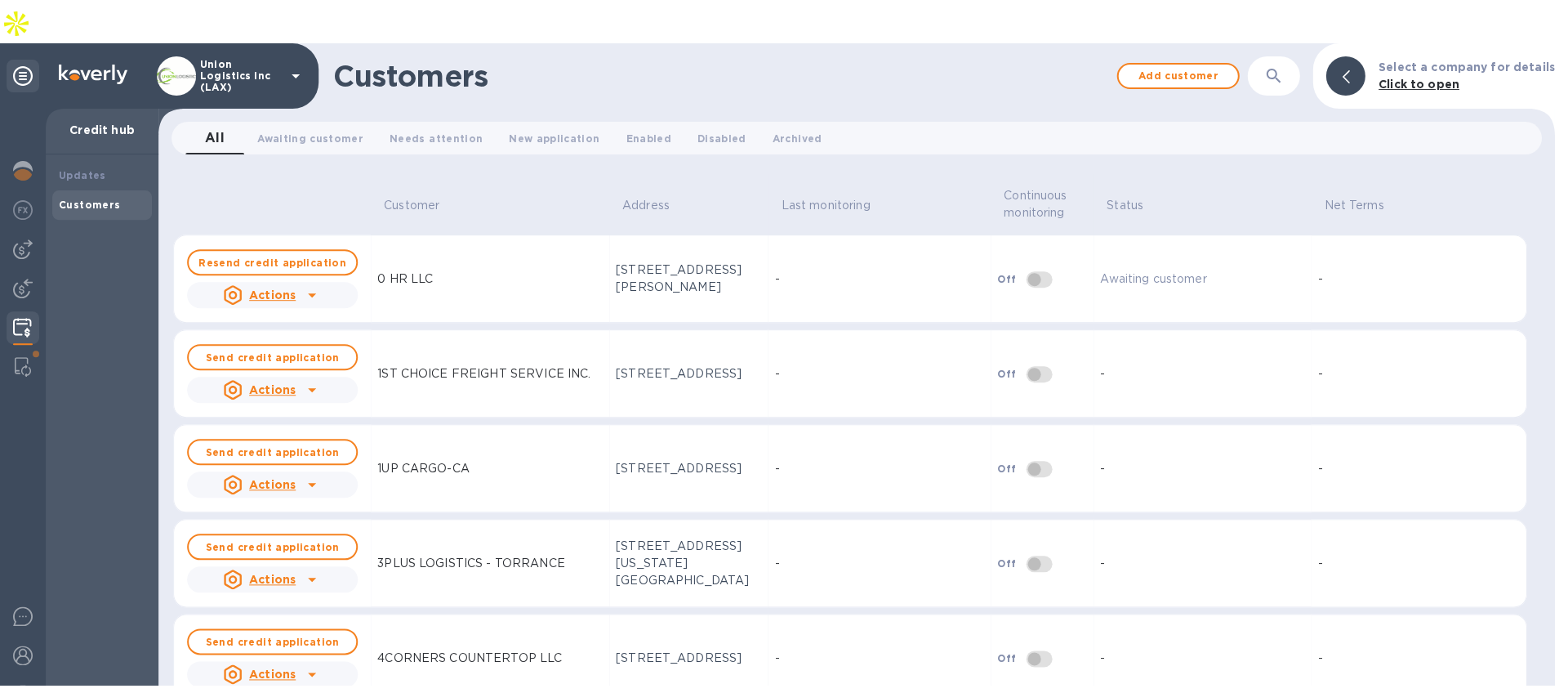
scroll to position [145, 0]
